Goal: Task Accomplishment & Management: Manage account settings

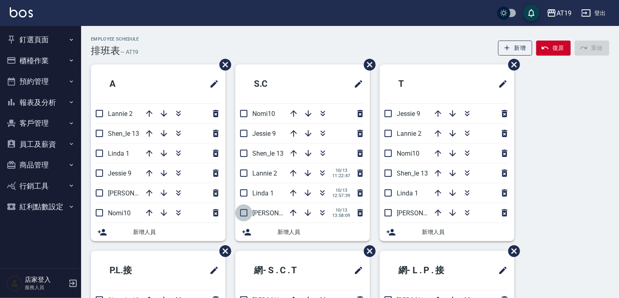
click at [245, 214] on input "checkbox" at bounding box center [243, 212] width 17 height 17
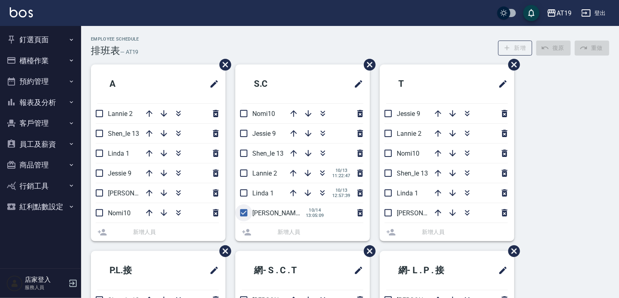
click at [245, 214] on li "[PERSON_NAME] 6 [DATE] 13:05:09" at bounding box center [302, 212] width 135 height 19
click at [245, 173] on li "[PERSON_NAME] 2 [DATE] 11:22:47" at bounding box center [302, 173] width 135 height 19
click at [245, 171] on li "[PERSON_NAME] 2 [DATE] 11:22:47" at bounding box center [302, 173] width 135 height 19
click at [245, 213] on li "[PERSON_NAME] 6 [DATE] 13:05:09" at bounding box center [302, 212] width 135 height 19
click at [319, 41] on div "Employee Schedule 排班表 — AT19 新增 復原 重做" at bounding box center [350, 47] width 519 height 20
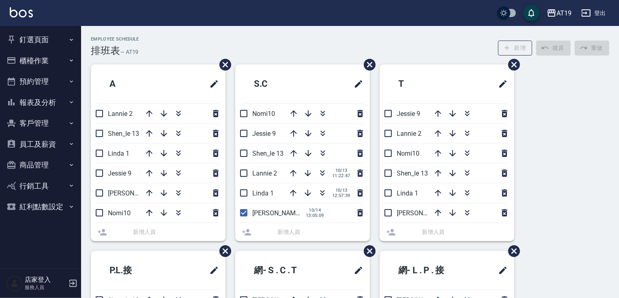
click at [319, 41] on div "Employee Schedule 排班表 — AT19 新增 復原 重做" at bounding box center [350, 47] width 519 height 20
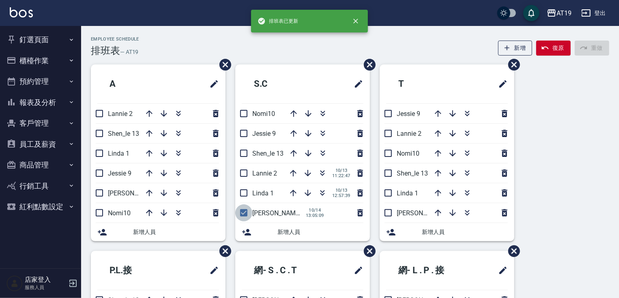
click at [243, 213] on input "checkbox" at bounding box center [243, 212] width 17 height 17
checkbox input "false"
click at [244, 172] on input "checkbox" at bounding box center [243, 173] width 17 height 17
checkbox input "false"
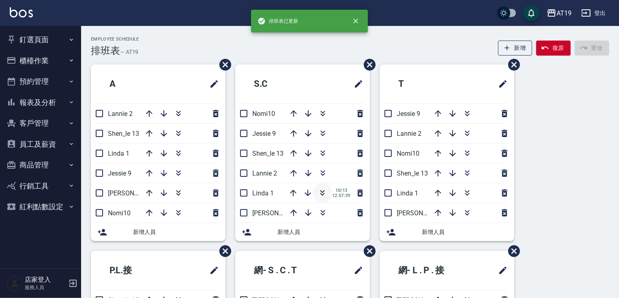
click at [319, 192] on icon "button" at bounding box center [323, 193] width 10 height 10
